Goal: Task Accomplishment & Management: Manage account settings

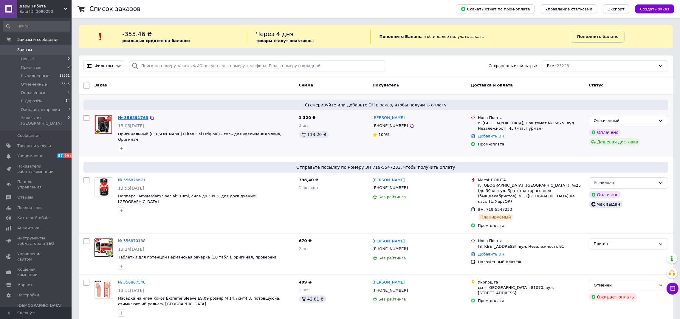
click at [135, 119] on link "№ 356891763" at bounding box center [133, 117] width 30 height 4
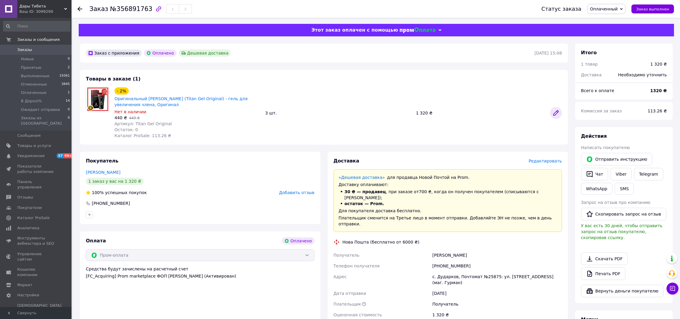
click at [556, 112] on icon at bounding box center [556, 113] width 5 height 5
drag, startPoint x: 468, startPoint y: 253, endPoint x: 405, endPoint y: 259, distance: 63.1
click at [405, 259] on div "Получатель Ступак Олександр Телефон получателя +380673783834 Адрес с. Дударков,…" at bounding box center [447, 285] width 231 height 70
copy div "Телефон получателя +380673783834"
click at [109, 173] on link "Ступак Олександр" at bounding box center [103, 172] width 35 height 5
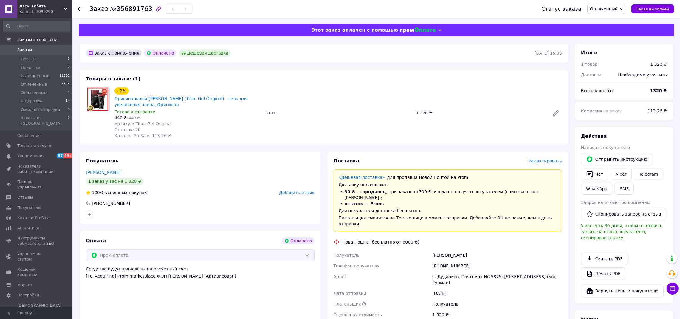
click at [302, 194] on span "Добавить отзыв" at bounding box center [296, 192] width 35 height 5
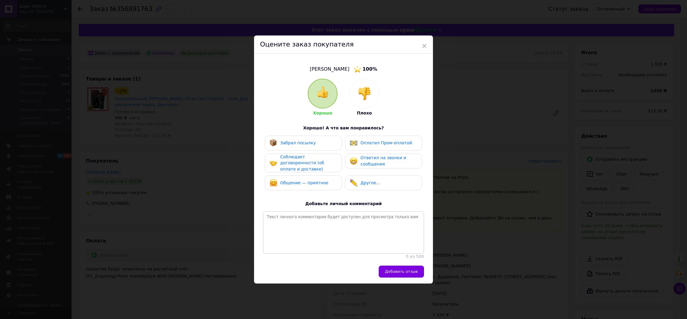
click at [400, 146] on div "Оплатил Пром-оплатой" at bounding box center [383, 143] width 77 height 15
click at [411, 270] on span "Добавить отзыв" at bounding box center [401, 271] width 33 height 4
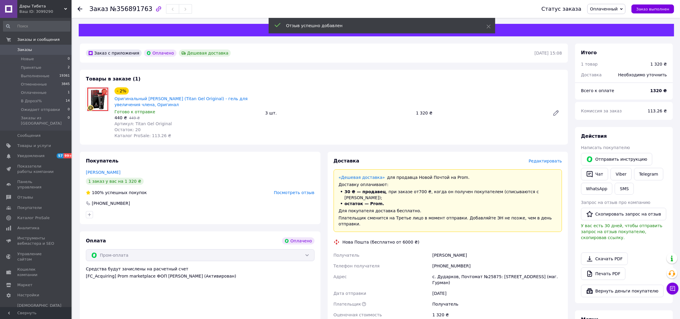
click at [548, 161] on span "Редактировать" at bounding box center [545, 161] width 33 height 5
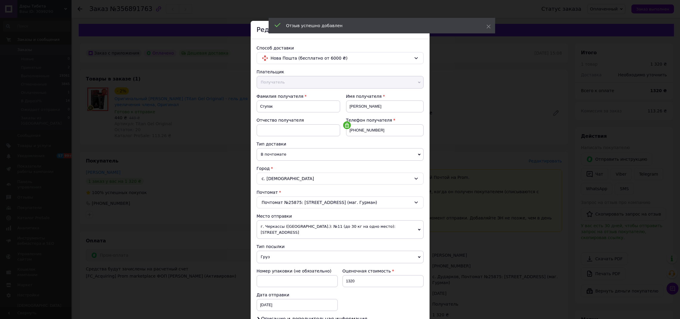
scroll to position [78, 0]
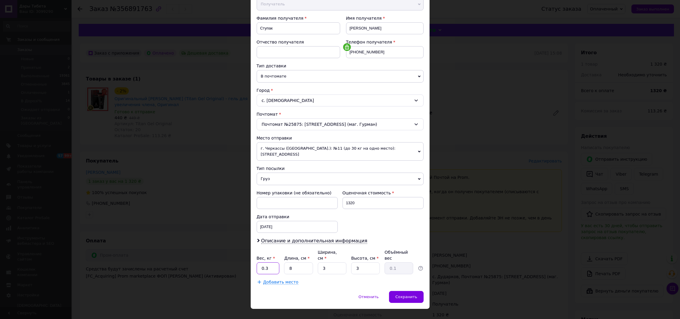
click at [276, 262] on input "0.3" at bounding box center [268, 268] width 23 height 12
type input "0.5"
click at [407, 291] on div "Сохранить" at bounding box center [406, 297] width 34 height 12
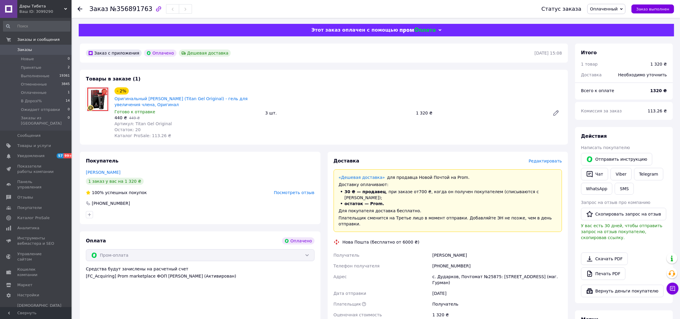
scroll to position [149, 0]
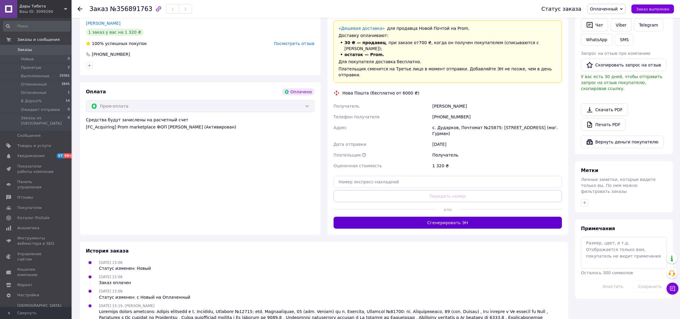
click at [484, 217] on button "Сгенерировать ЭН" at bounding box center [448, 223] width 229 height 12
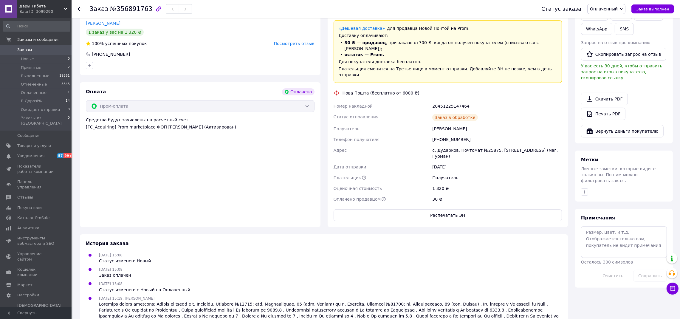
click at [454, 101] on div "20451225147464" at bounding box center [497, 106] width 132 height 11
copy div "20451225147464"
click at [661, 10] on span "Заказ выполнен" at bounding box center [652, 9] width 33 height 4
click at [618, 51] on button "Скопировать запрос на отзыв" at bounding box center [623, 54] width 85 height 13
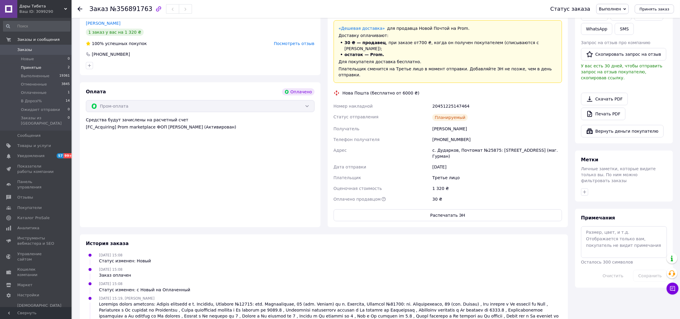
click at [36, 66] on span "Принятые" at bounding box center [31, 67] width 21 height 5
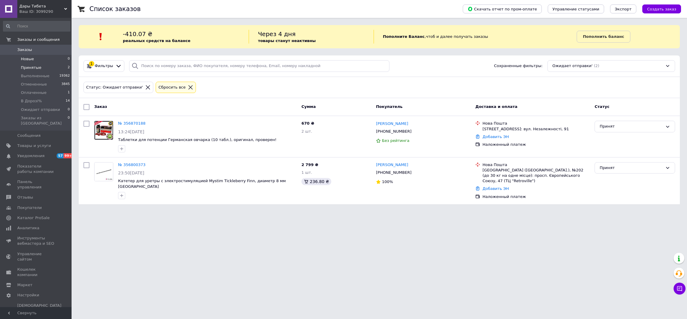
click at [39, 57] on li "Новые 0" at bounding box center [36, 59] width 73 height 8
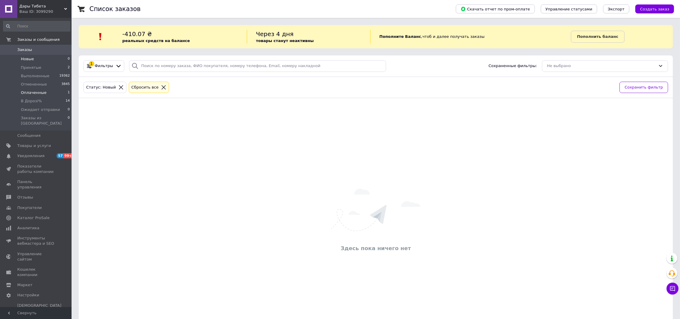
click at [52, 90] on li "Оплаченные 1" at bounding box center [36, 93] width 73 height 8
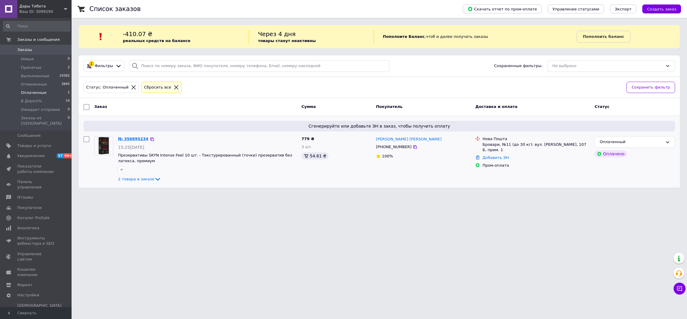
click at [135, 140] on link "№ 356895234" at bounding box center [133, 139] width 30 height 4
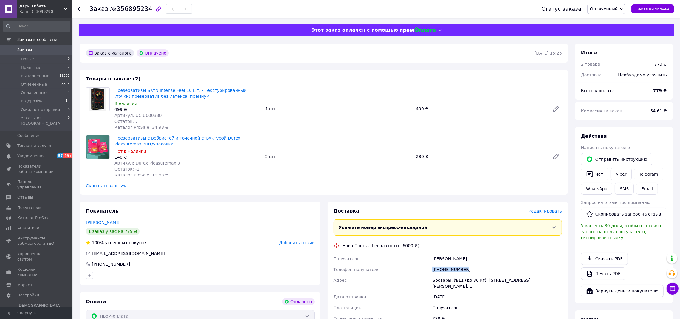
drag, startPoint x: 448, startPoint y: 270, endPoint x: 398, endPoint y: 274, distance: 49.4
click at [406, 271] on div "Получатель Андрій Гонишко Телефон получателя +380973962786 Адрес Бровары, №11 (…" at bounding box center [447, 288] width 231 height 70
copy div "Телефон получателя +380973962786"
click at [302, 242] on span "Добавить отзыв" at bounding box center [296, 242] width 35 height 5
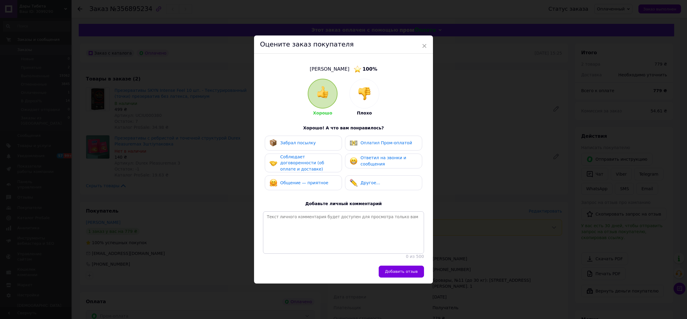
click at [398, 142] on span "Оплатил Пром-оплатой" at bounding box center [387, 142] width 52 height 5
click at [414, 271] on span "Добавить отзыв" at bounding box center [401, 271] width 33 height 4
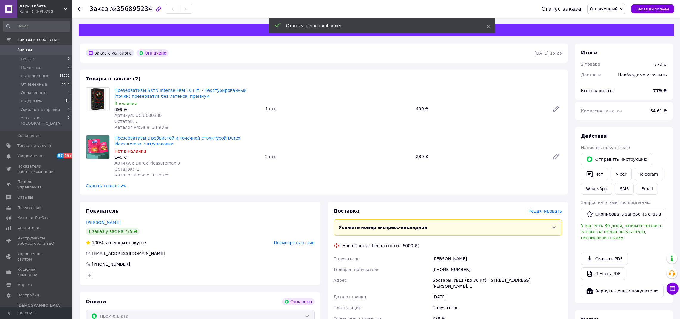
click at [546, 214] on span "Редактировать" at bounding box center [545, 211] width 33 height 5
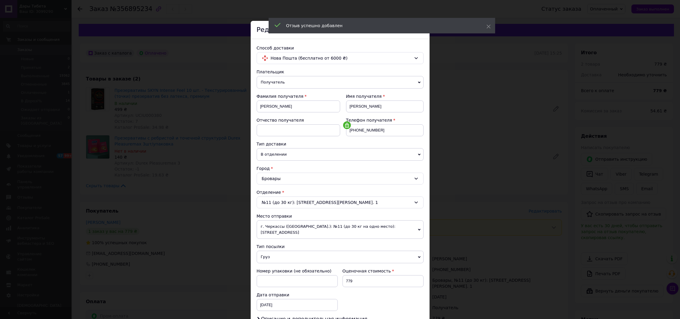
scroll to position [78, 0]
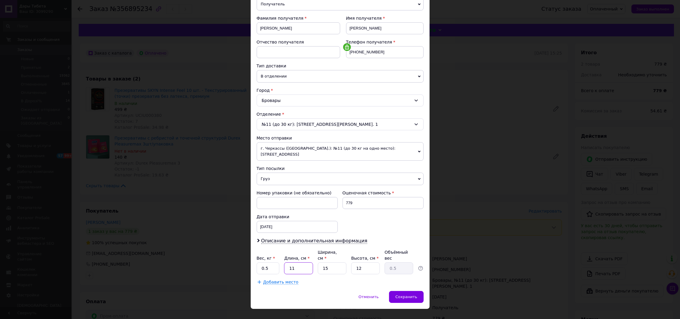
click at [309, 262] on input "11" at bounding box center [298, 268] width 29 height 12
type input "1"
type input "0.1"
type input "10"
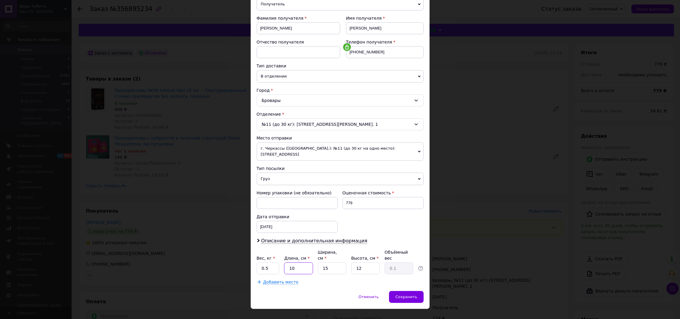
type input "0.45"
type input "10"
type input "1"
type input "0.1"
type input "10"
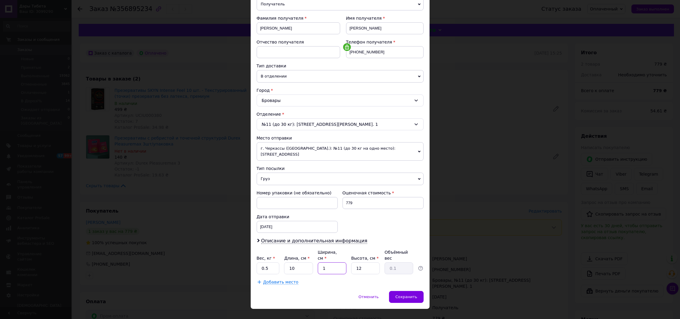
type input "0.3"
type input "10"
type input "1"
type input "0.1"
type input "10"
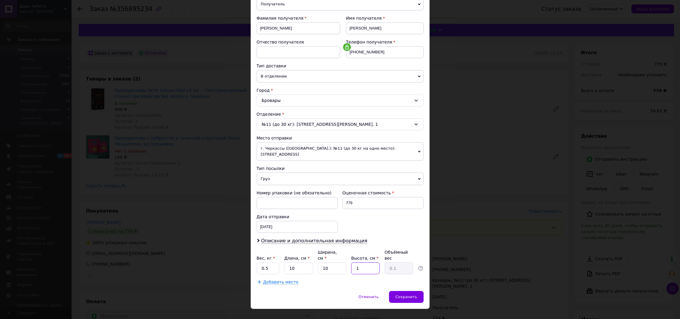
type input "0.25"
type input "10"
click at [419, 291] on div "Сохранить" at bounding box center [406, 297] width 34 height 12
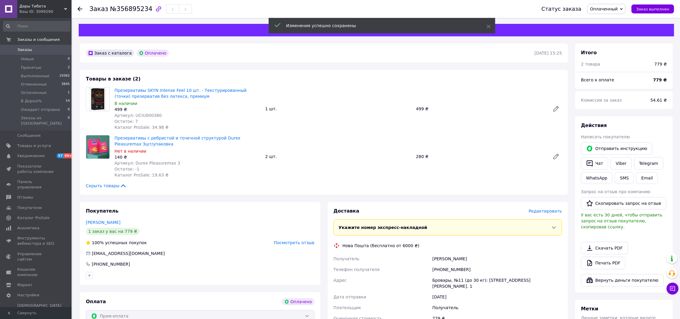
scroll to position [149, 0]
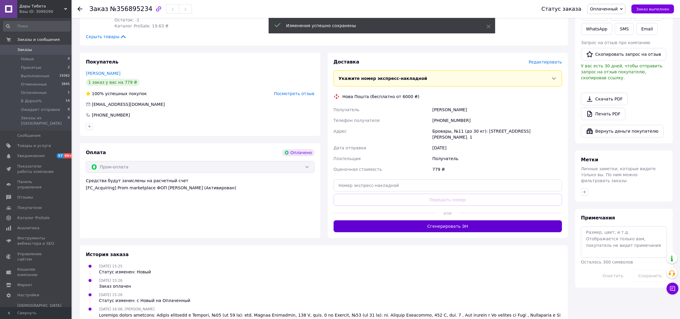
click at [470, 225] on button "Сгенерировать ЭН" at bounding box center [448, 226] width 229 height 12
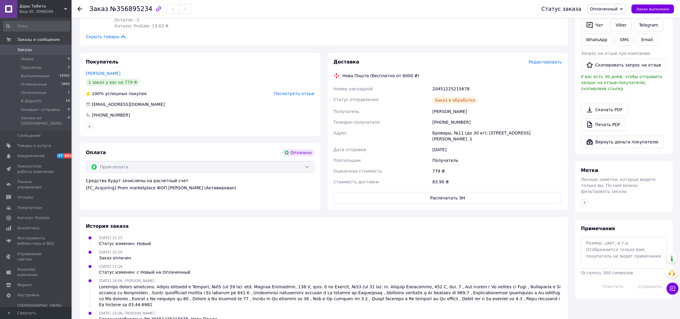
click at [454, 88] on div "20451225215678" at bounding box center [497, 88] width 132 height 11
copy div "20451225215678"
click at [661, 11] on span "Заказ выполнен" at bounding box center [652, 9] width 33 height 4
click at [643, 67] on button "Скопировать запрос на отзыв" at bounding box center [623, 65] width 85 height 13
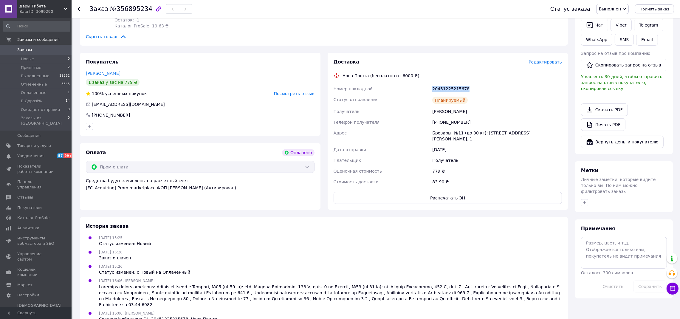
scroll to position [0, 0]
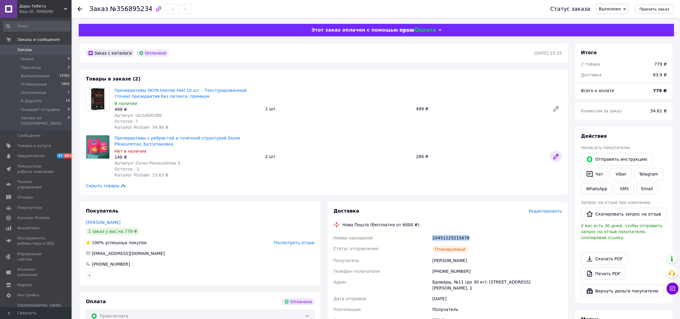
click at [555, 157] on icon at bounding box center [556, 156] width 5 height 5
click at [47, 99] on li "В Дорозі% 14" at bounding box center [36, 101] width 73 height 8
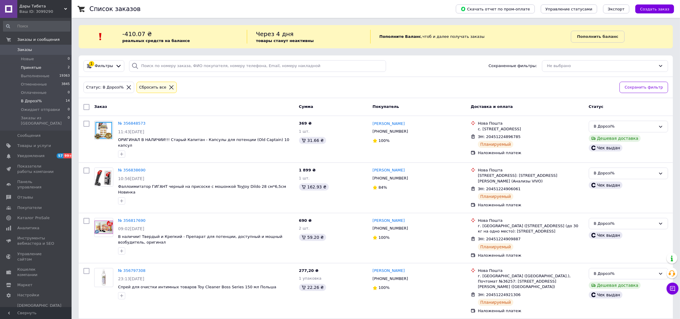
click at [42, 65] on li "Принятые 2" at bounding box center [36, 68] width 73 height 8
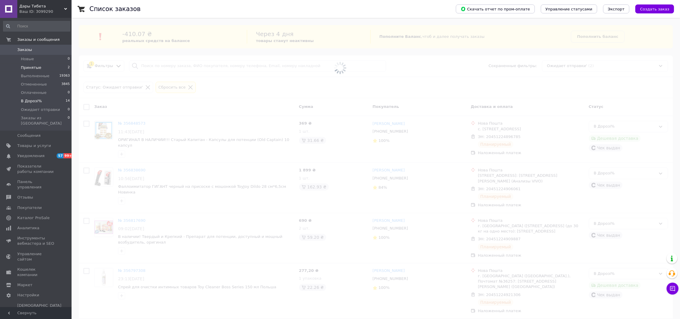
click at [42, 101] on li "В Дорозі% 14" at bounding box center [36, 101] width 73 height 8
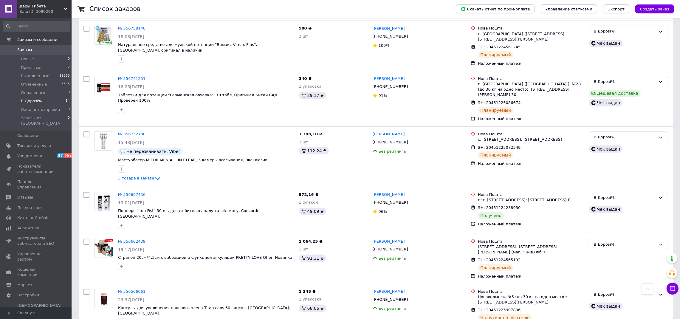
scroll to position [447, 0]
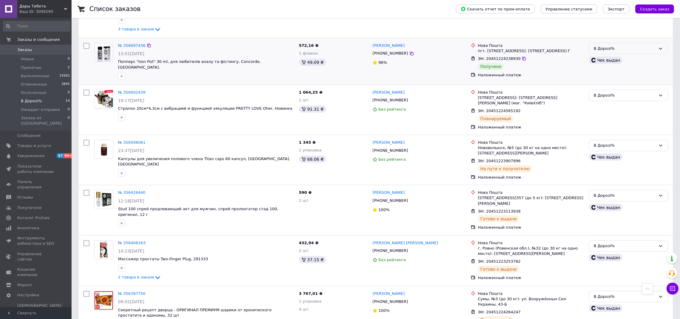
click at [630, 46] on div "В Дорозі%" at bounding box center [625, 49] width 62 height 6
click at [621, 66] on li "Выполнен" at bounding box center [628, 71] width 79 height 11
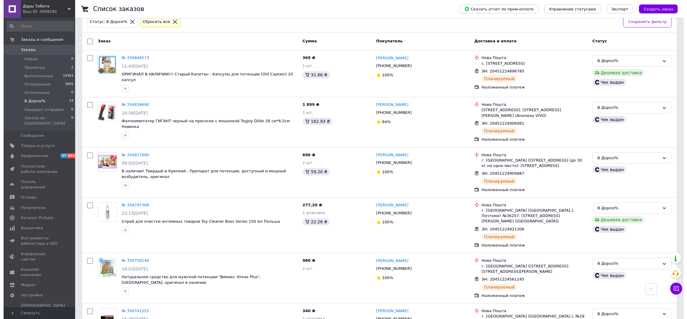
scroll to position [0, 0]
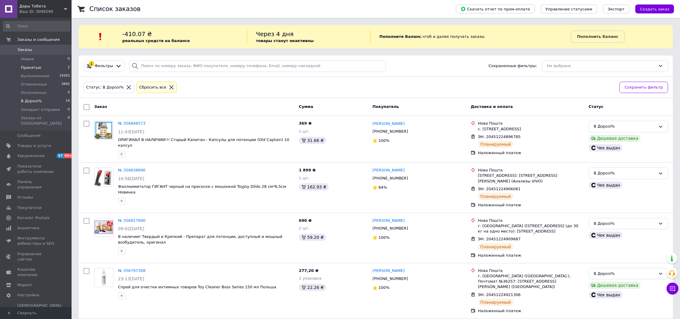
click at [39, 67] on li "Принятые 2" at bounding box center [36, 68] width 73 height 8
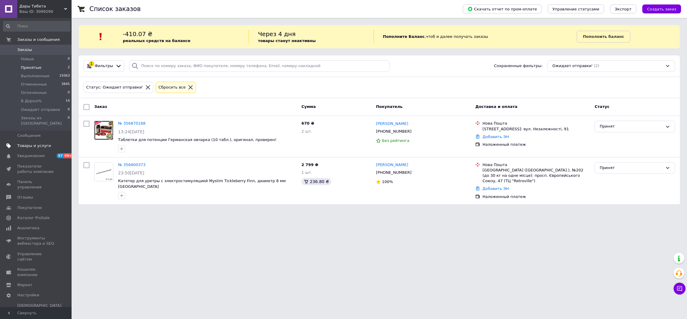
click at [31, 143] on span "Товары и услуги" at bounding box center [34, 145] width 34 height 5
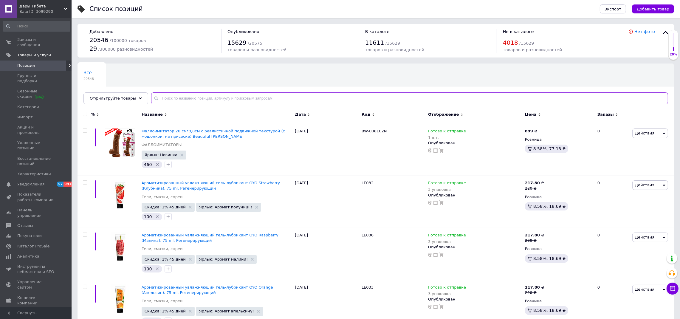
click at [209, 97] on input "text" at bounding box center [409, 98] width 517 height 12
type input "44032"
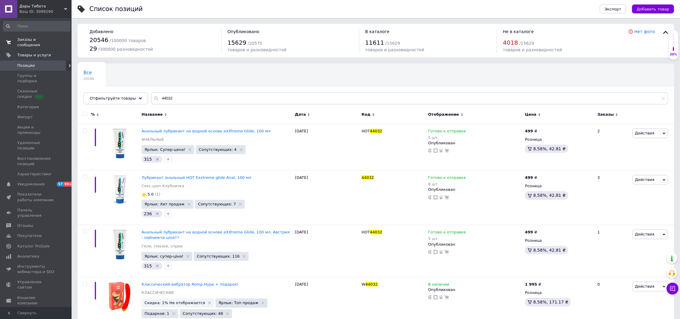
click at [55, 39] on span "0 0" at bounding box center [63, 42] width 16 height 11
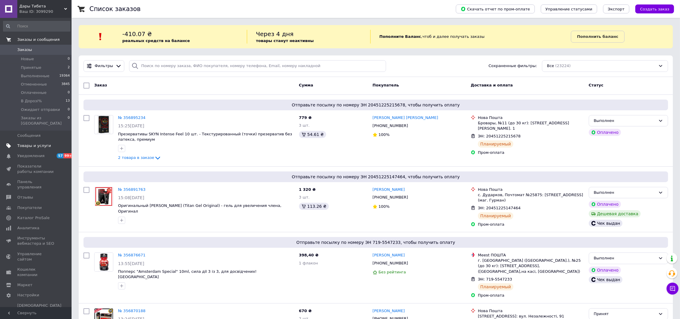
click at [44, 143] on span "Товары и услуги" at bounding box center [34, 145] width 34 height 5
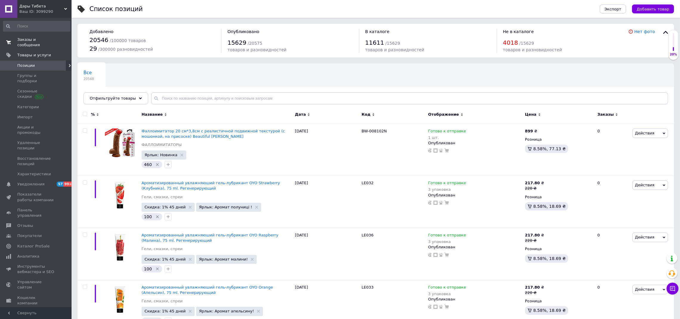
click at [205, 92] on div "Все 20548 Ok Отфильтровано... Сохранить" at bounding box center [376, 86] width 597 height 49
click at [204, 97] on input "text" at bounding box center [409, 98] width 517 height 12
paste input "30-18814-X-MULTICOLOR"
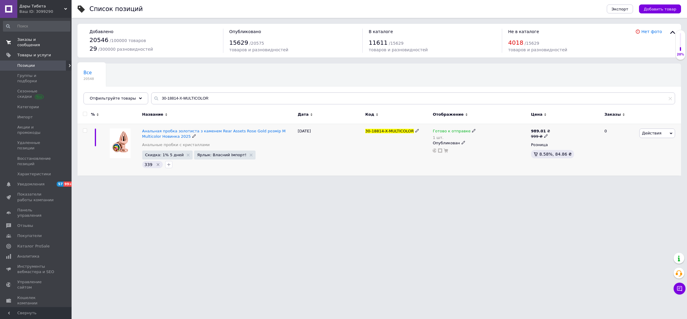
click at [472, 131] on use at bounding box center [473, 130] width 3 height 3
click at [485, 138] on li "В наличии" at bounding box center [505, 138] width 57 height 8
click at [491, 147] on input "1" at bounding box center [498, 150] width 45 height 12
click at [417, 162] on div "30-18814-X-MULTICOLOR" at bounding box center [397, 150] width 67 height 52
click at [219, 97] on input "30-18814-X-MULTICOLOR" at bounding box center [413, 98] width 524 height 12
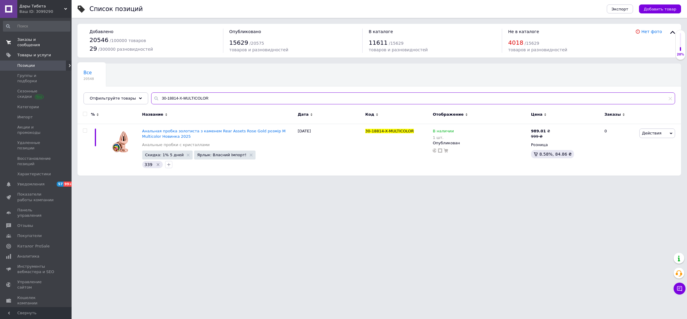
click at [219, 97] on input "30-18814-X-MULTICOLOR" at bounding box center [413, 98] width 524 height 12
paste input "PS60100"
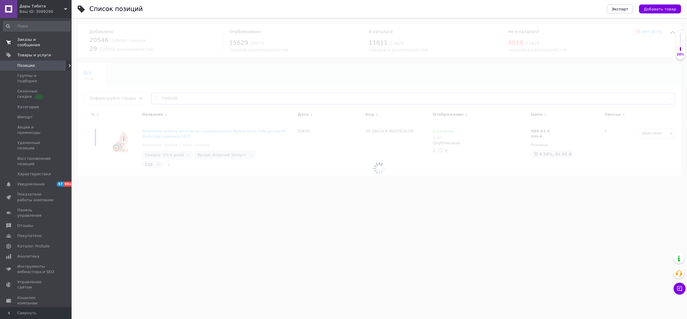
type input "PS60100"
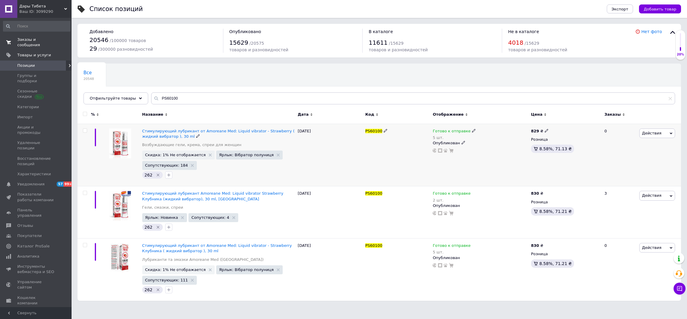
click at [196, 137] on icon at bounding box center [198, 136] width 4 height 4
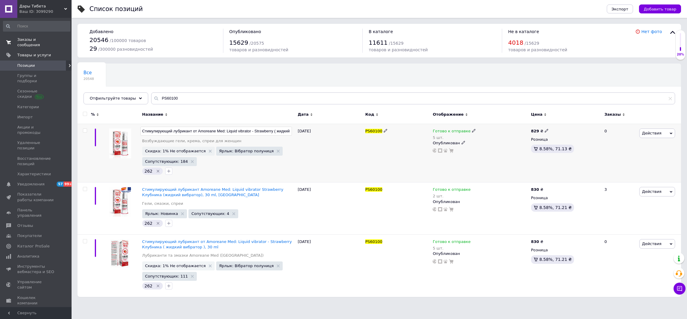
scroll to position [0, 31]
drag, startPoint x: 219, startPoint y: 130, endPoint x: 196, endPoint y: 130, distance: 23.0
click at [196, 130] on input "Стимулирующий лубрикант от Amoreane Med: Liquid vibrator - Strawberry ( жидкий …" at bounding box center [216, 131] width 152 height 9
click at [221, 131] on input "Стимулирующий лубрикант от Amoreane Med: Liquid vibrator - Strawberry ( жидкий …" at bounding box center [216, 131] width 152 height 9
drag, startPoint x: 220, startPoint y: 131, endPoint x: 196, endPoint y: 132, distance: 24.2
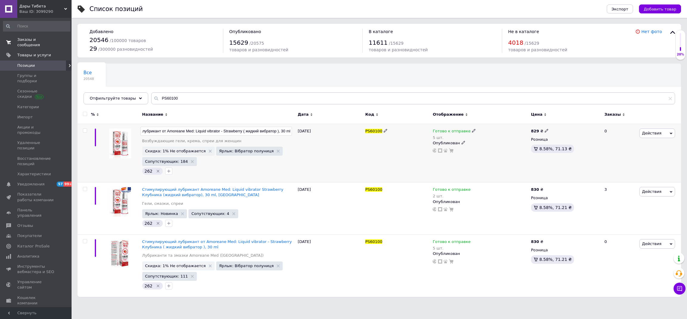
click at [196, 132] on input "Стимулирующий лубрикант от Amoreane Med: Liquid vibrator - Strawberry ( жидкий …" at bounding box center [216, 131] width 152 height 9
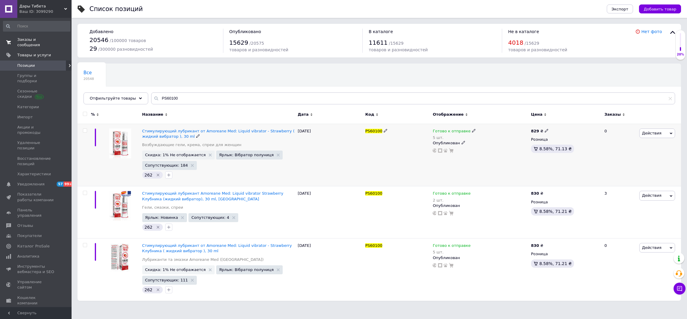
click at [472, 130] on icon at bounding box center [474, 131] width 4 height 4
click at [499, 146] on li "Нет в наличии" at bounding box center [505, 147] width 57 height 8
click at [504, 150] on input "5" at bounding box center [498, 150] width 45 height 12
type input "0"
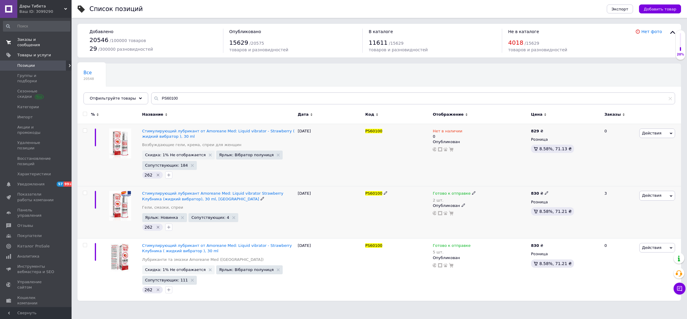
click at [472, 193] on icon at bounding box center [474, 193] width 4 height 4
click at [504, 208] on li "Нет в наличии" at bounding box center [505, 210] width 57 height 8
click at [503, 214] on input "2" at bounding box center [498, 212] width 45 height 12
type input "0"
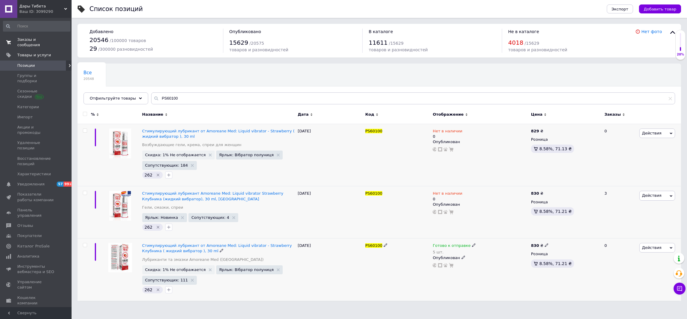
click at [472, 245] on use at bounding box center [473, 245] width 3 height 3
click at [507, 262] on li "Нет в наличии" at bounding box center [505, 262] width 57 height 8
click at [504, 264] on input "5" at bounding box center [498, 264] width 45 height 12
type input "0"
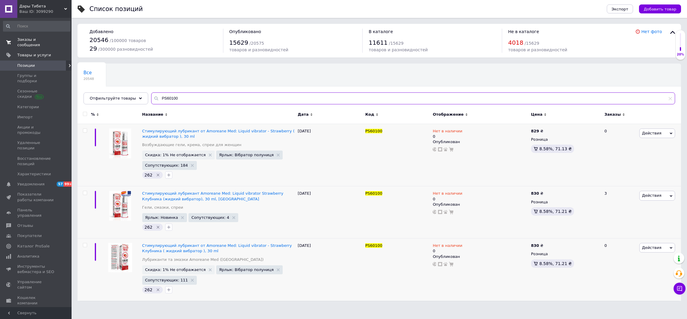
click at [219, 93] on input "PS60100" at bounding box center [413, 98] width 524 height 12
